Goal: Find specific page/section: Find specific page/section

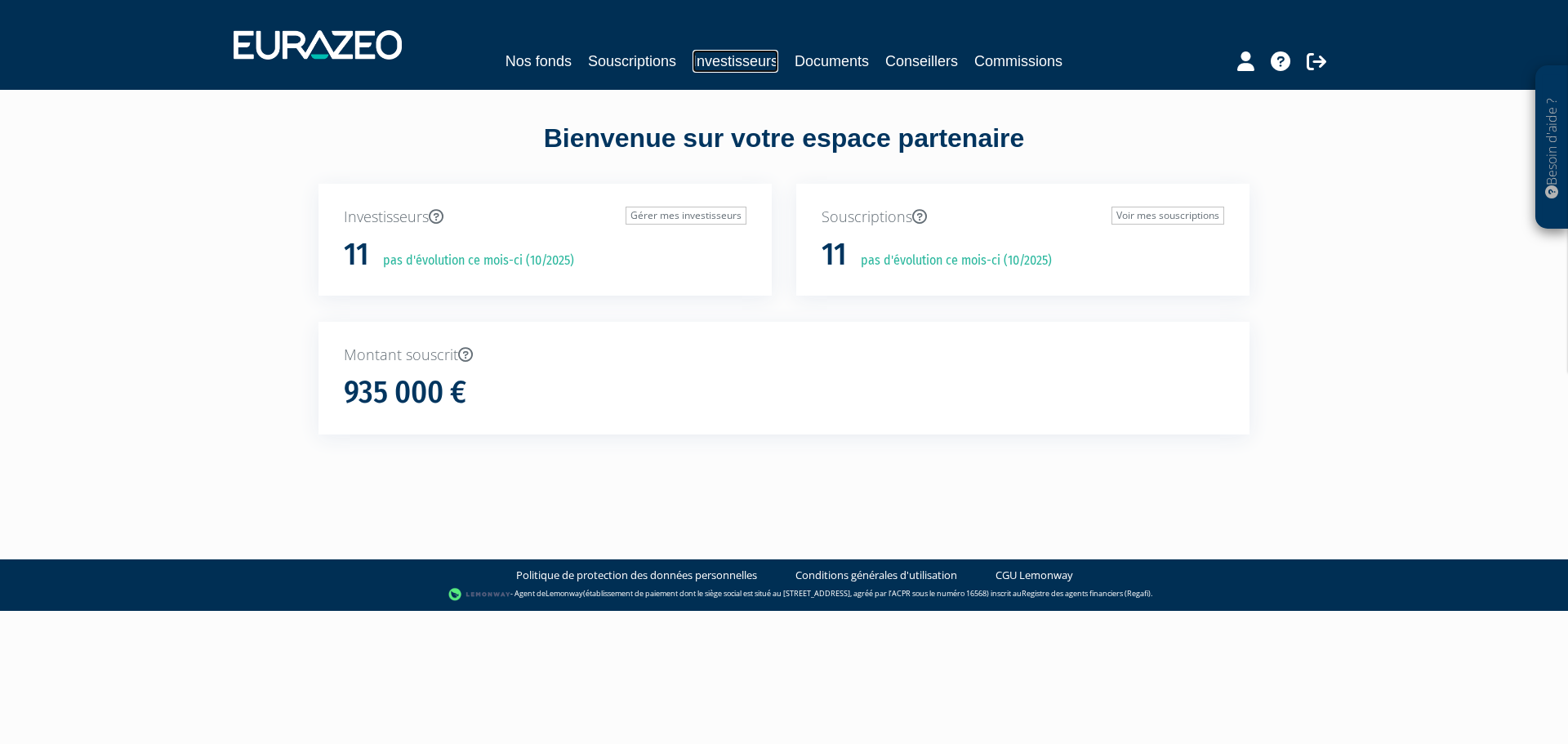
click at [756, 58] on link "Investisseurs" at bounding box center [735, 61] width 86 height 23
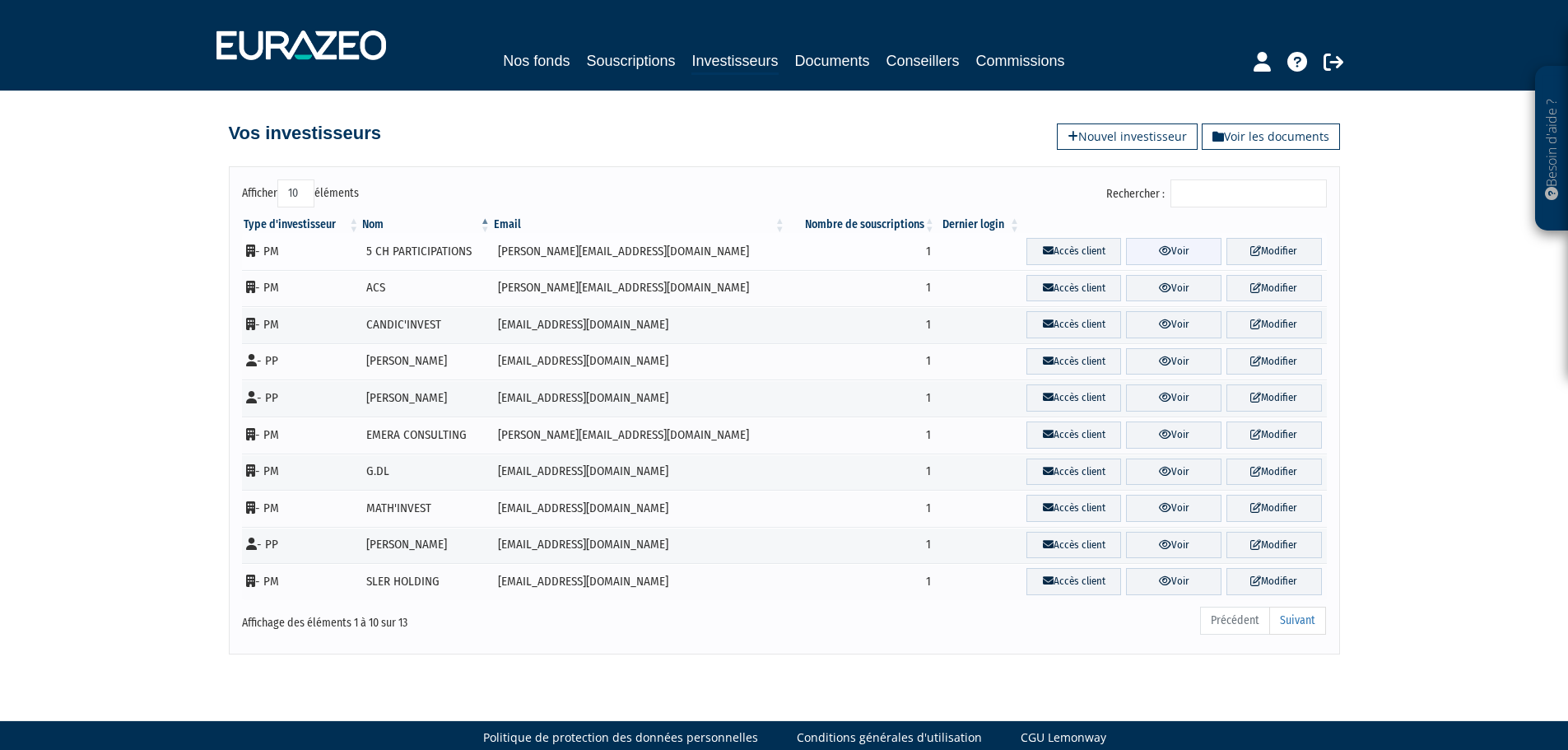
click at [1176, 248] on link "Voir" at bounding box center [1174, 251] width 95 height 27
click at [1075, 252] on link "Accès client" at bounding box center [1074, 251] width 95 height 27
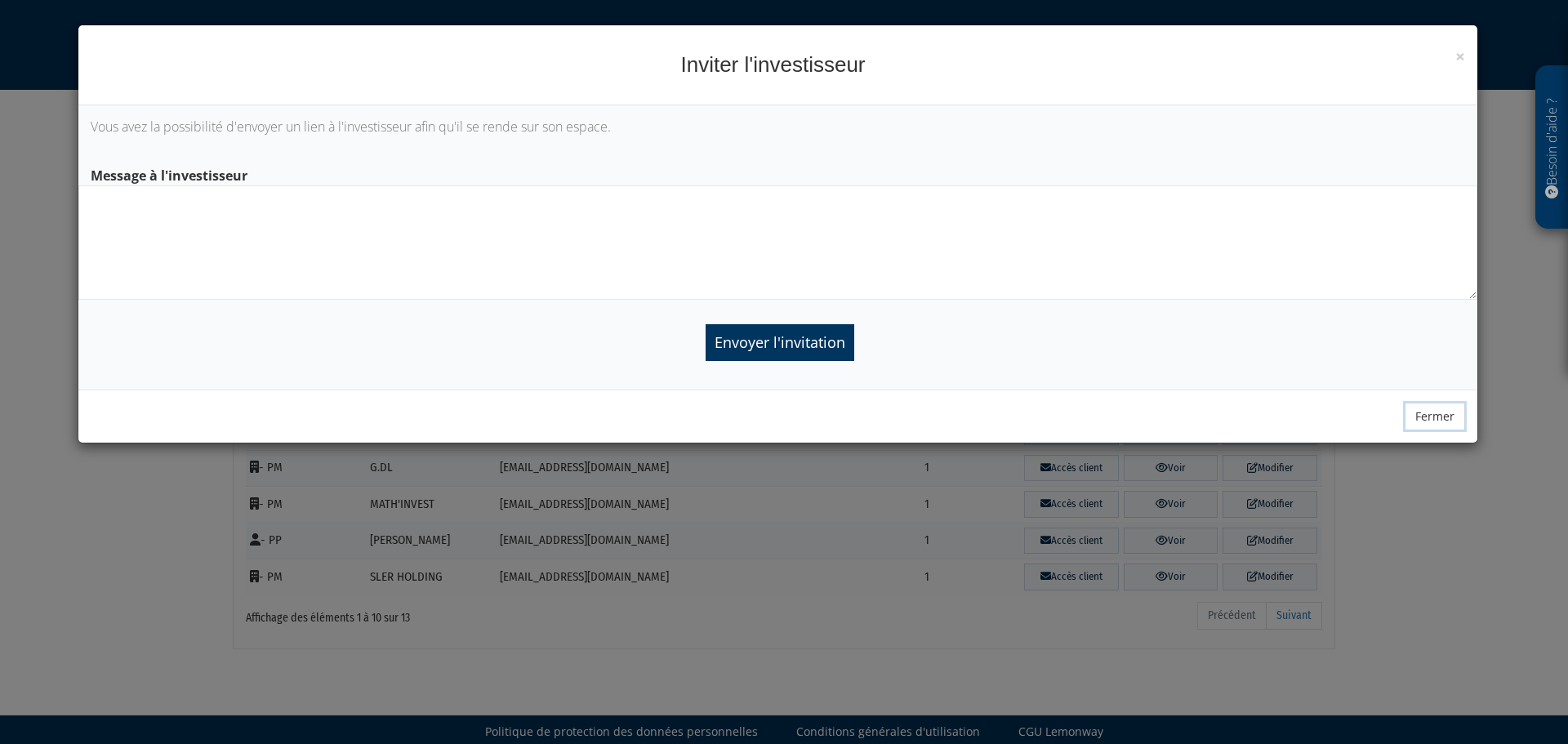
click at [1434, 415] on button "Fermer" at bounding box center [1435, 416] width 60 height 28
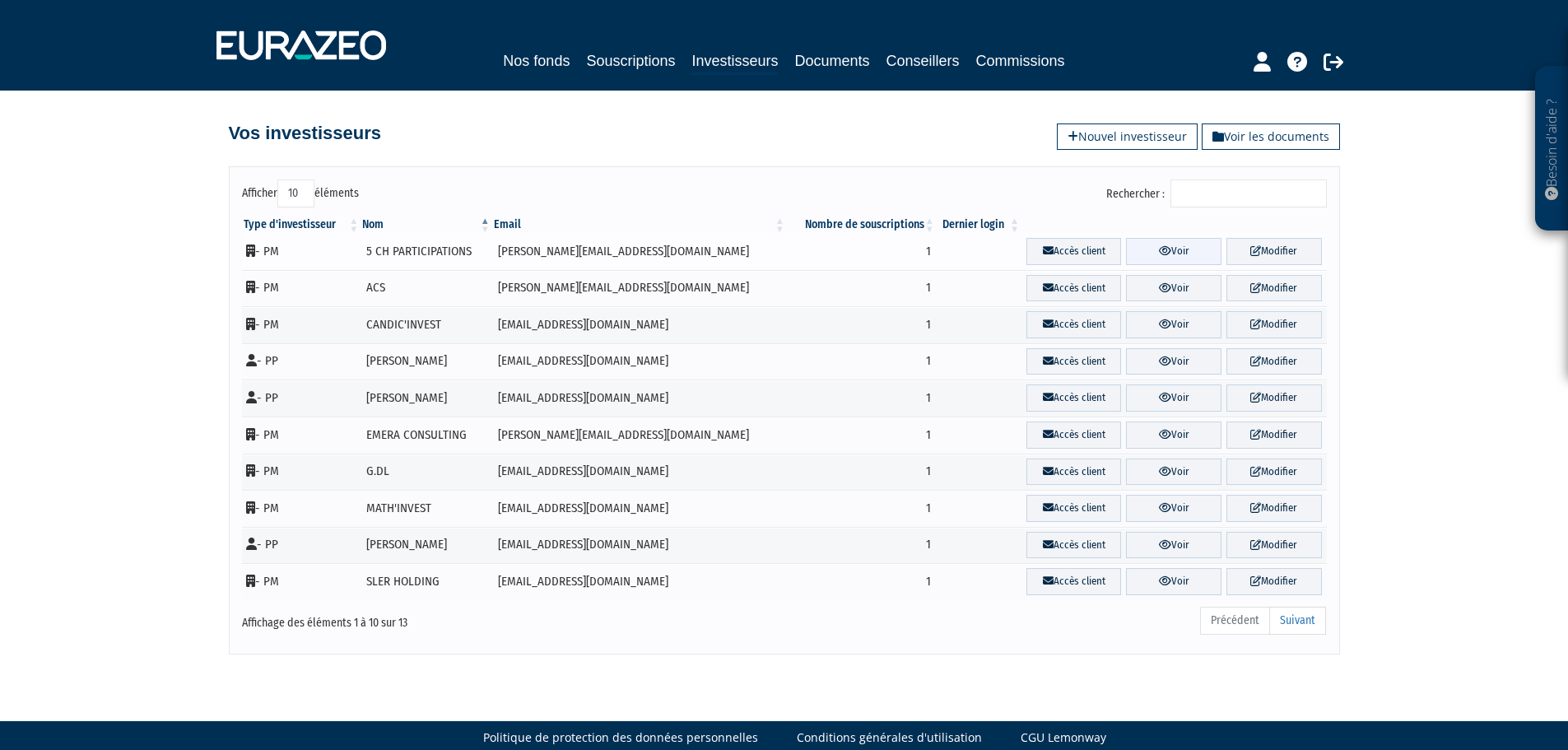
click at [1167, 251] on link "Voir" at bounding box center [1174, 251] width 95 height 27
click at [1286, 245] on link "Modifier" at bounding box center [1274, 251] width 95 height 27
